Goal: Information Seeking & Learning: Learn about a topic

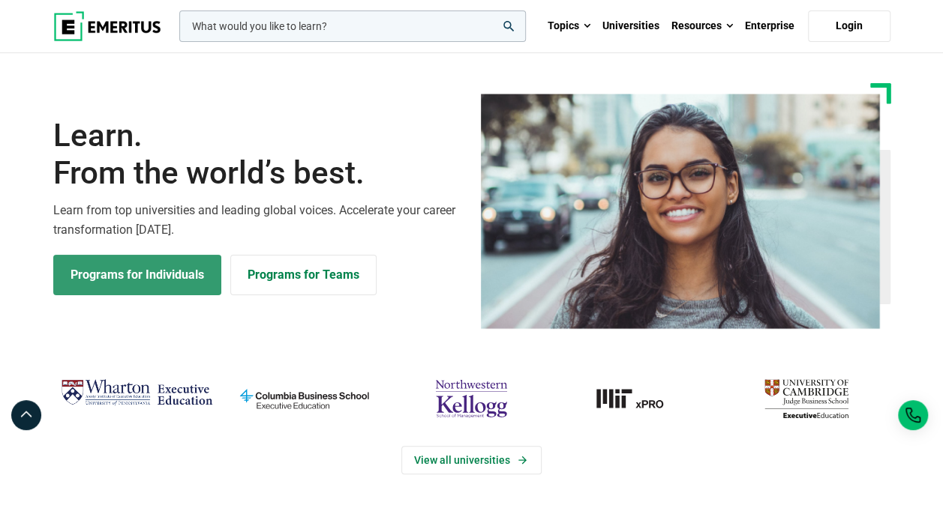
click at [121, 279] on link "Programs for Individuals" at bounding box center [137, 275] width 168 height 40
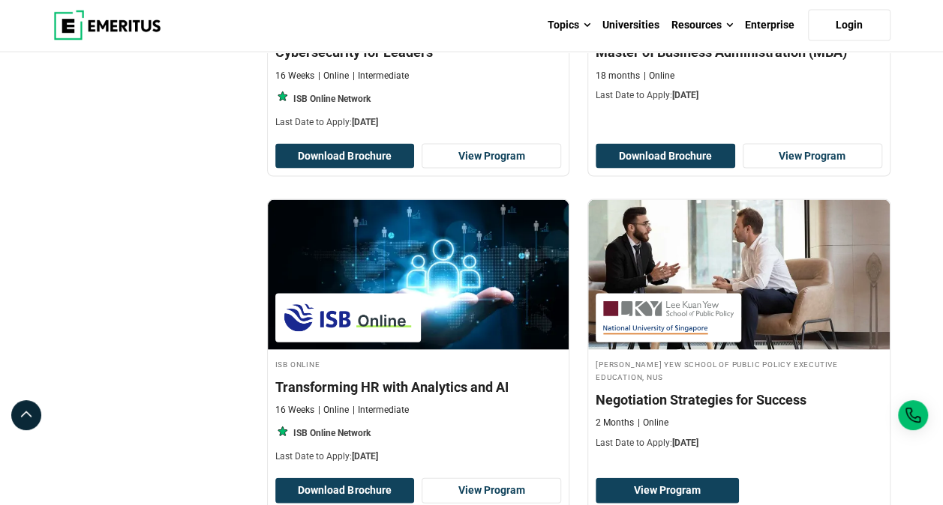
scroll to position [1500, 0]
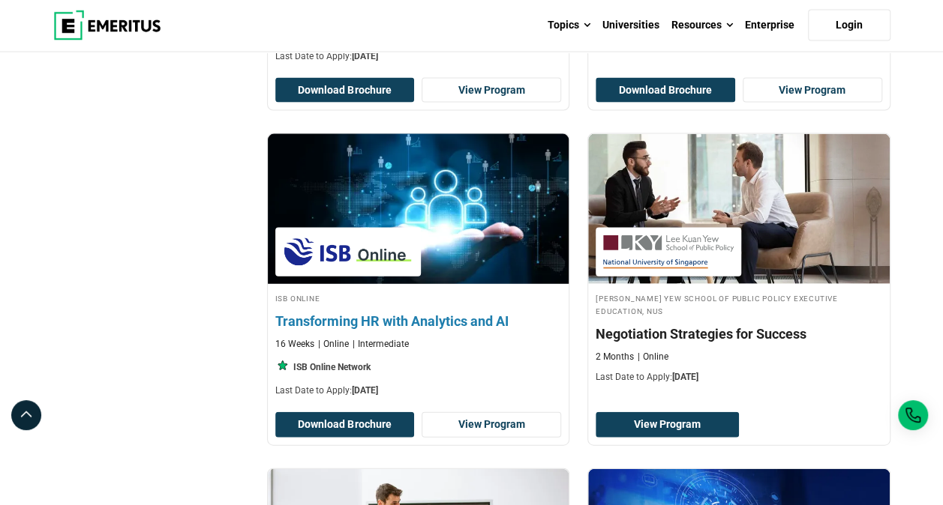
click at [380, 196] on img at bounding box center [417, 209] width 331 height 165
click at [481, 421] on link "View Program" at bounding box center [490, 424] width 139 height 25
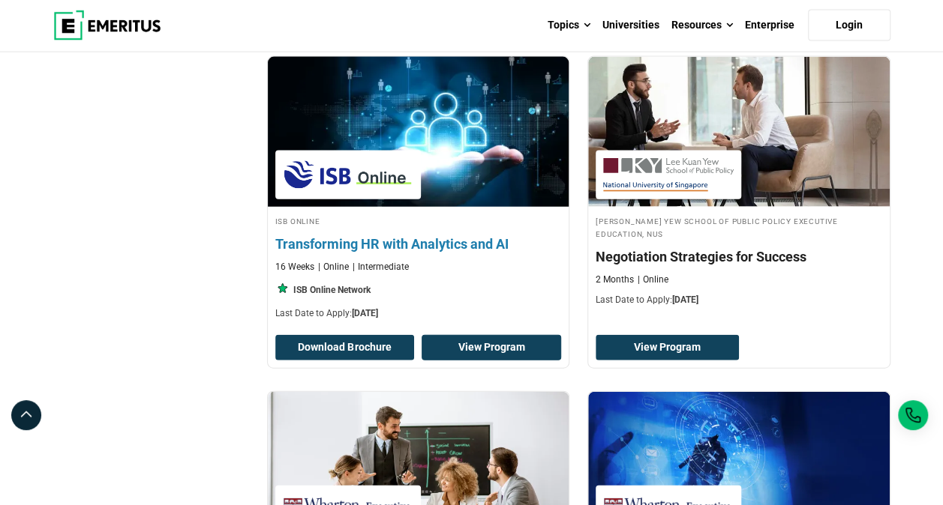
scroll to position [1650, 0]
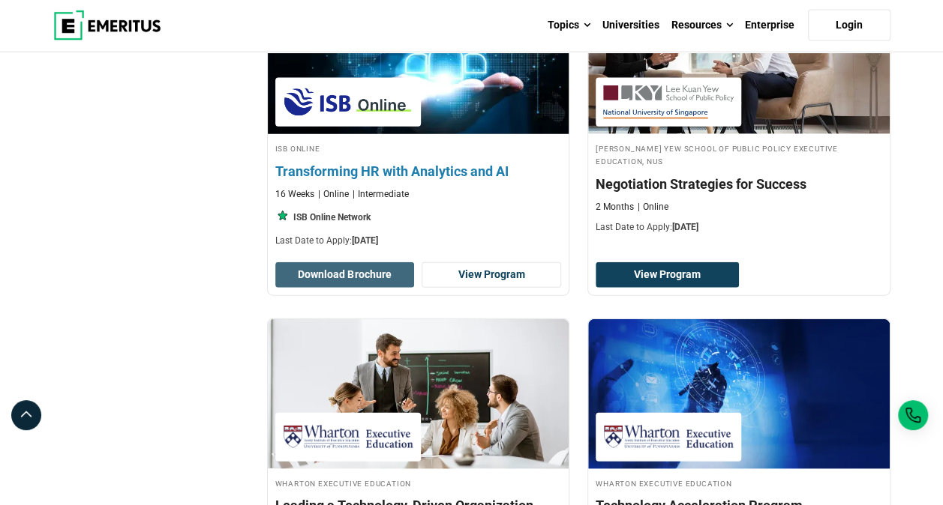
click at [357, 265] on button "Download Brochure" at bounding box center [344, 274] width 139 height 25
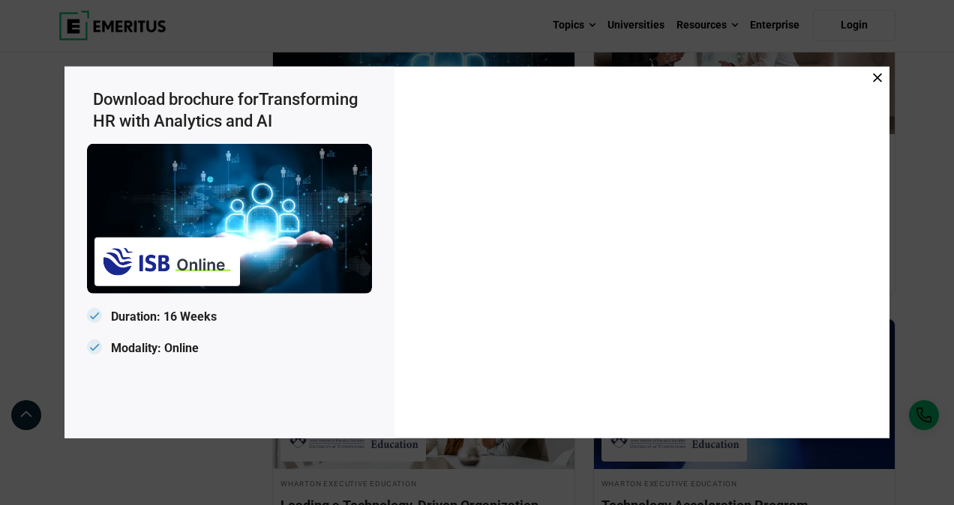
click at [877, 79] on icon at bounding box center [877, 77] width 9 height 9
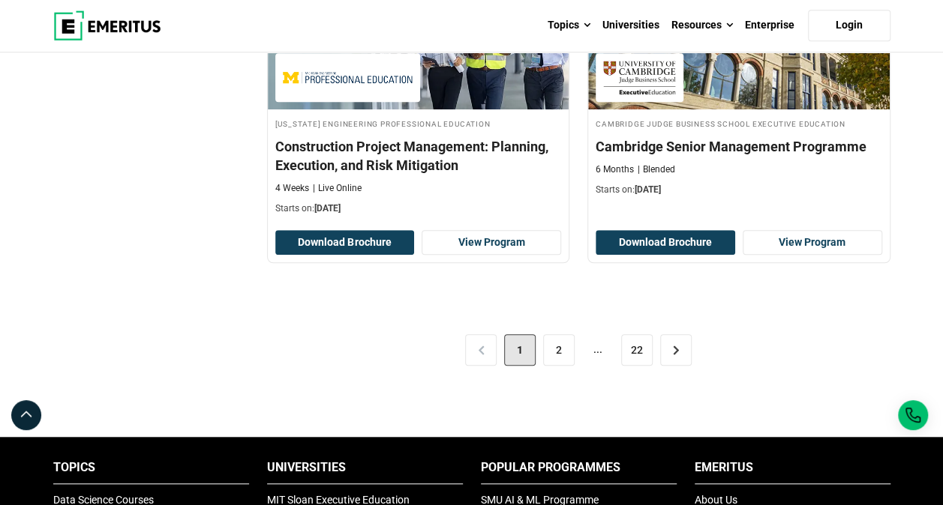
scroll to position [2849, 0]
